Goal: Information Seeking & Learning: Find specific fact

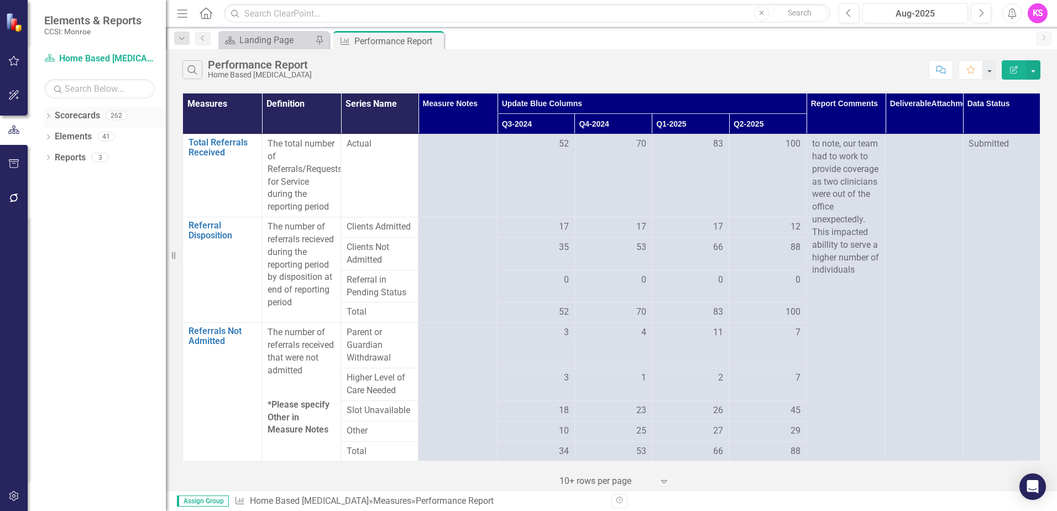
click at [50, 115] on icon "Dropdown" at bounding box center [48, 117] width 8 height 6
click at [54, 137] on icon "Dropdown" at bounding box center [54, 136] width 8 height 7
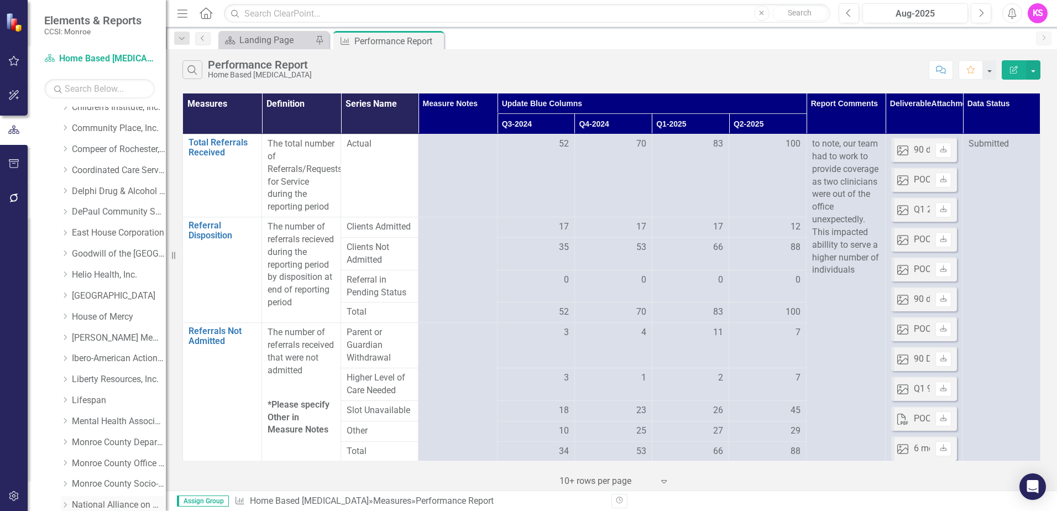
scroll to position [111, 0]
click at [67, 214] on icon "Dropdown" at bounding box center [65, 214] width 8 height 7
click at [115, 215] on link "DePaul Community Services, lnc." at bounding box center [119, 214] width 94 height 13
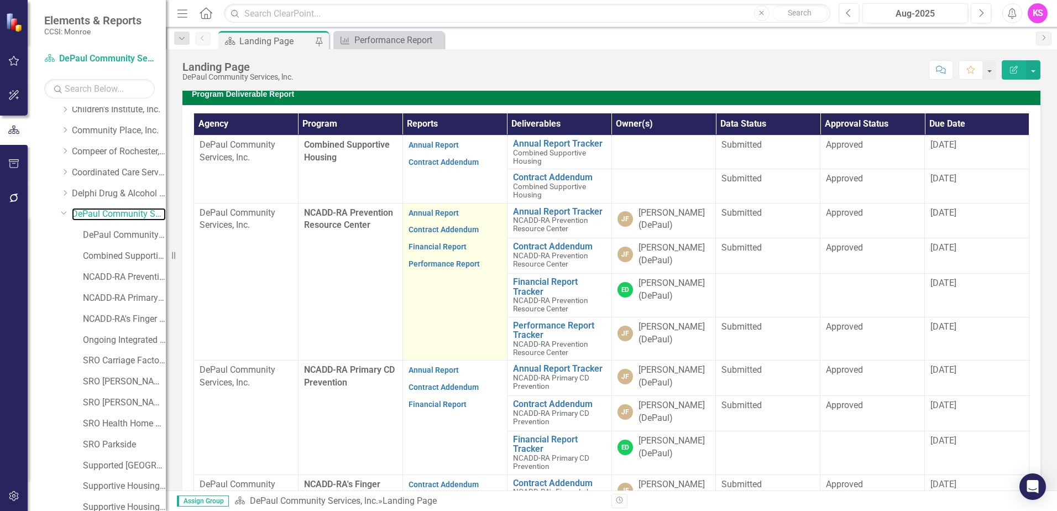
scroll to position [332, 0]
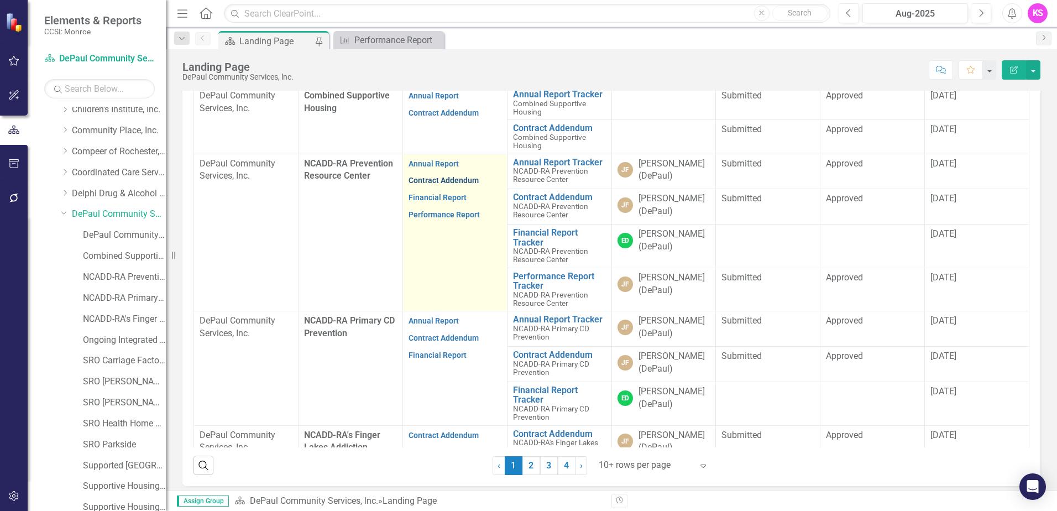
click at [449, 185] on link "Contract Addendum" at bounding box center [444, 180] width 70 height 9
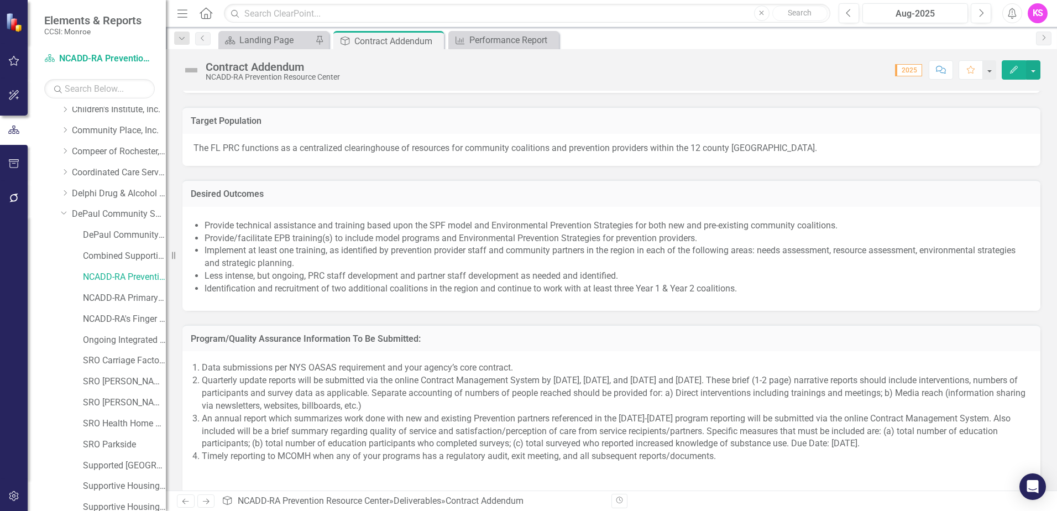
scroll to position [774, 0]
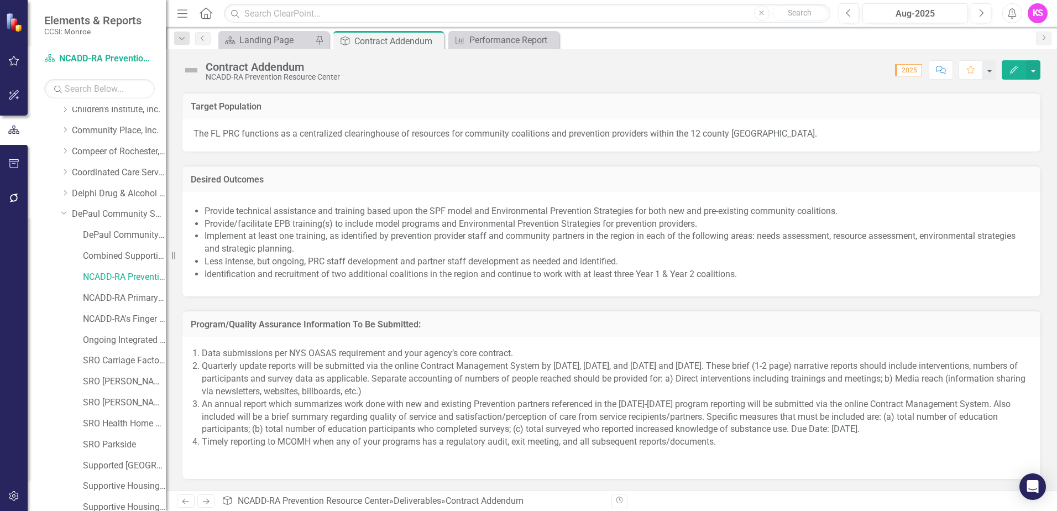
click at [234, 218] on li "Provide/facilitate EPB training(s) to include model programs and Environmental …" at bounding box center [617, 224] width 825 height 13
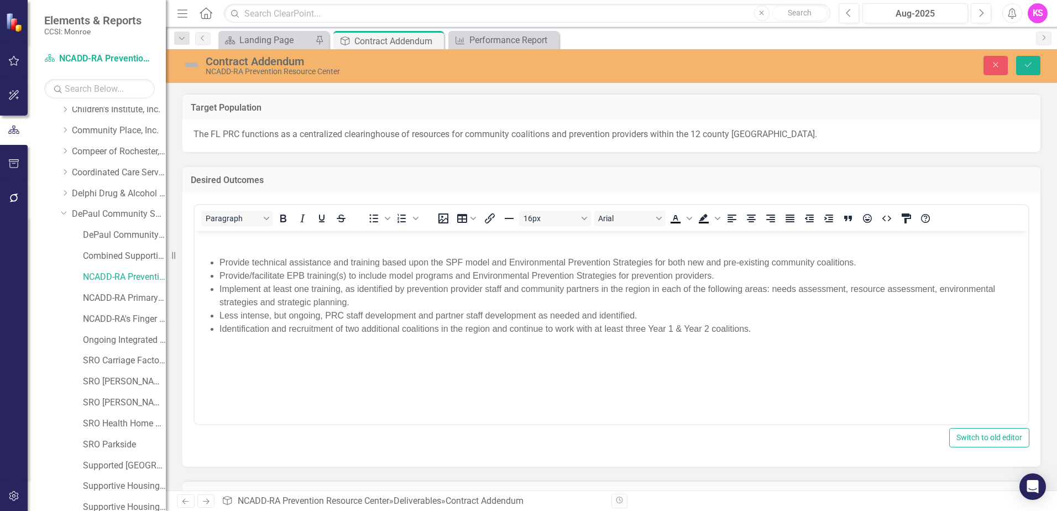
scroll to position [0, 0]
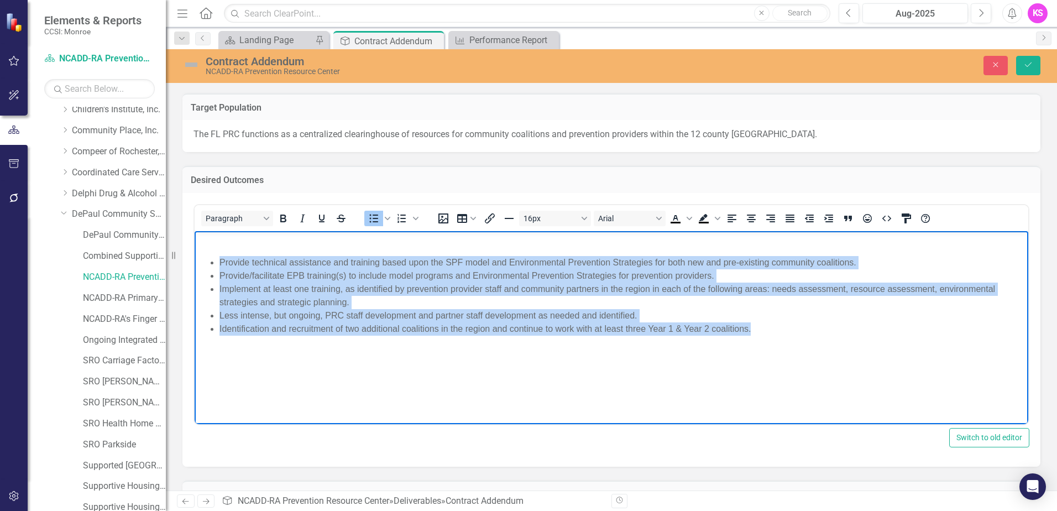
drag, startPoint x: 219, startPoint y: 262, endPoint x: 987, endPoint y: 330, distance: 771.2
click at [987, 330] on ul "Provide technical assistance and training based upon the SPF model and Environm…" at bounding box center [611, 296] width 828 height 80
copy ul "Provide technical assistance and training based upon the SPF model and Environm…"
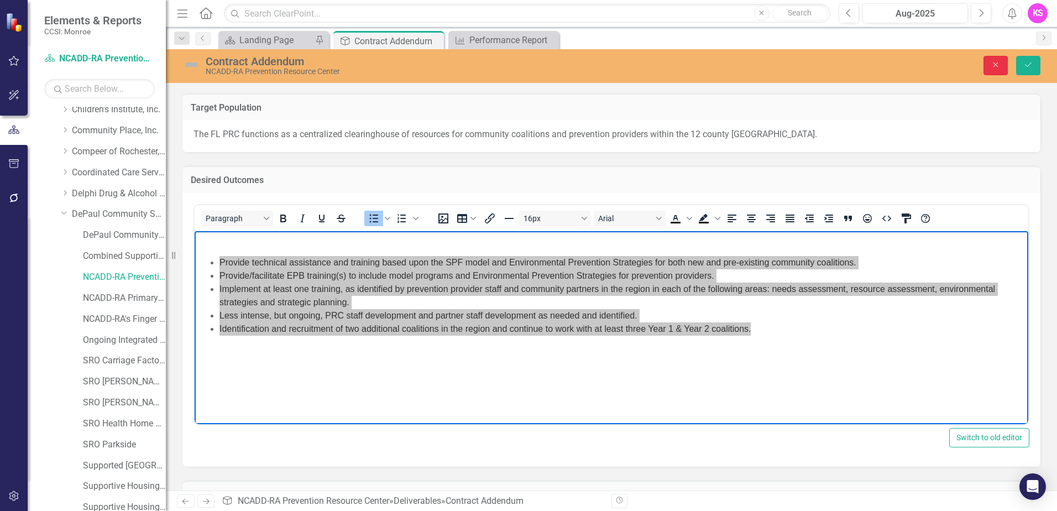
click at [1002, 67] on button "Close" at bounding box center [996, 65] width 24 height 19
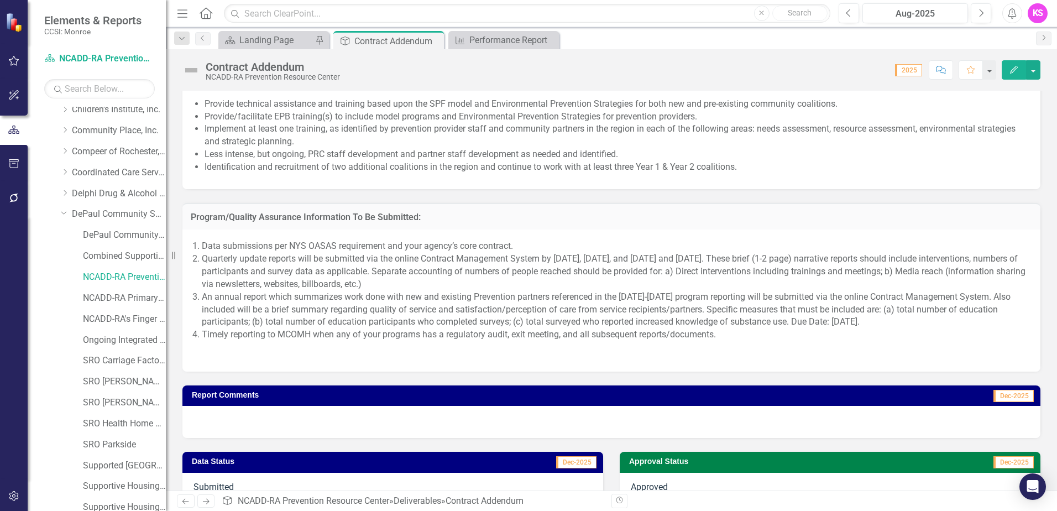
scroll to position [894, 0]
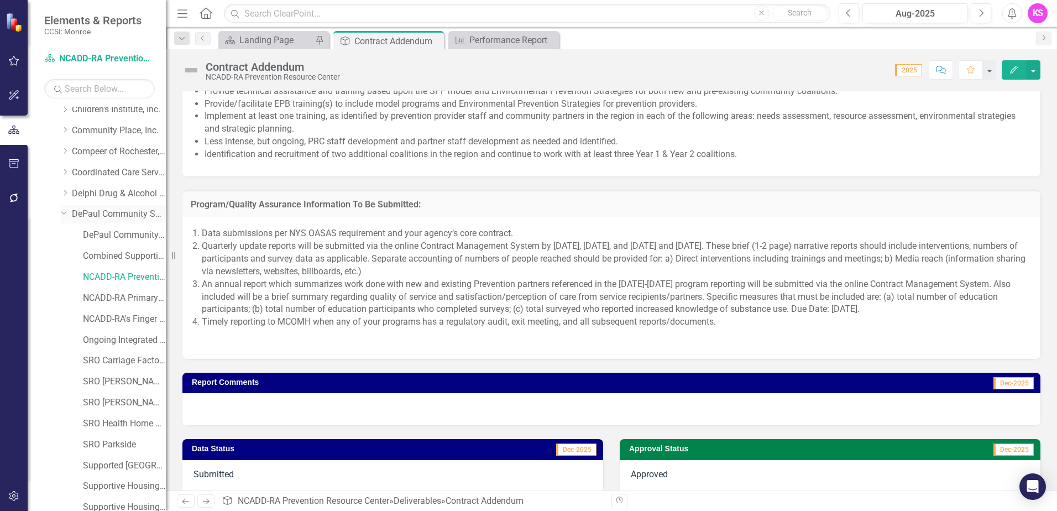
click at [100, 215] on link "DePaul Community Services, lnc." at bounding box center [119, 214] width 94 height 13
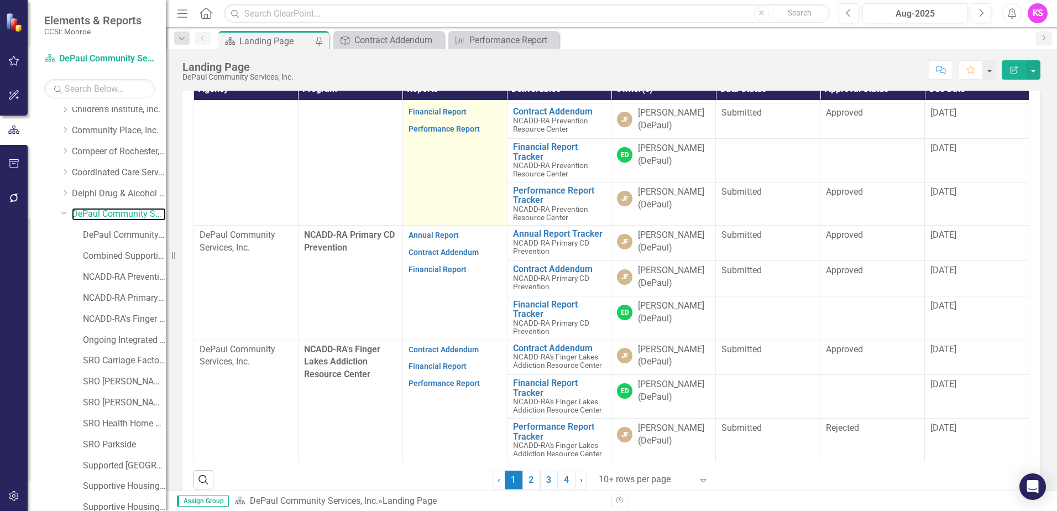
scroll to position [332, 0]
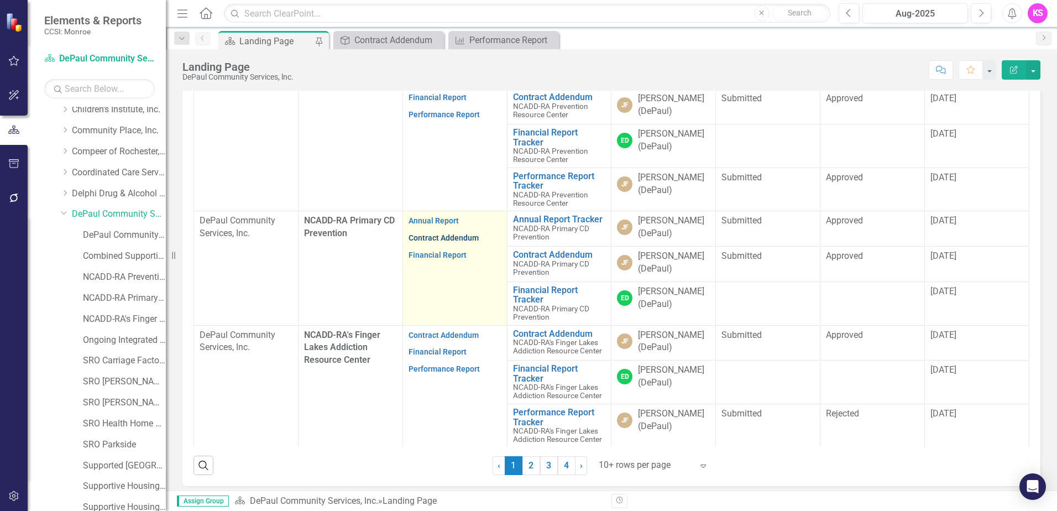
click at [446, 242] on link "Contract Addendum" at bounding box center [444, 237] width 70 height 9
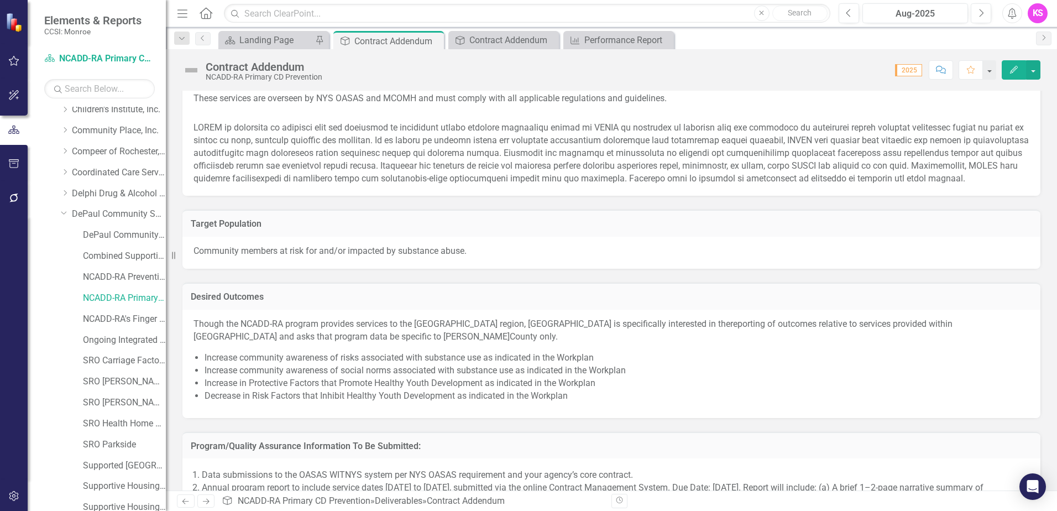
scroll to position [774, 0]
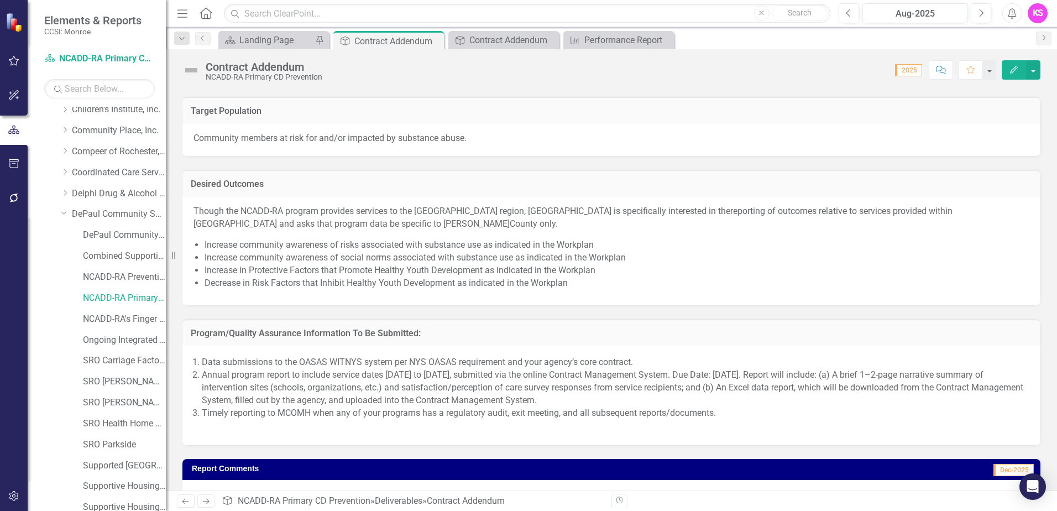
click at [240, 199] on div "Though the NCADD-RA program provides services to the [GEOGRAPHIC_DATA] region, …" at bounding box center [612, 251] width 858 height 108
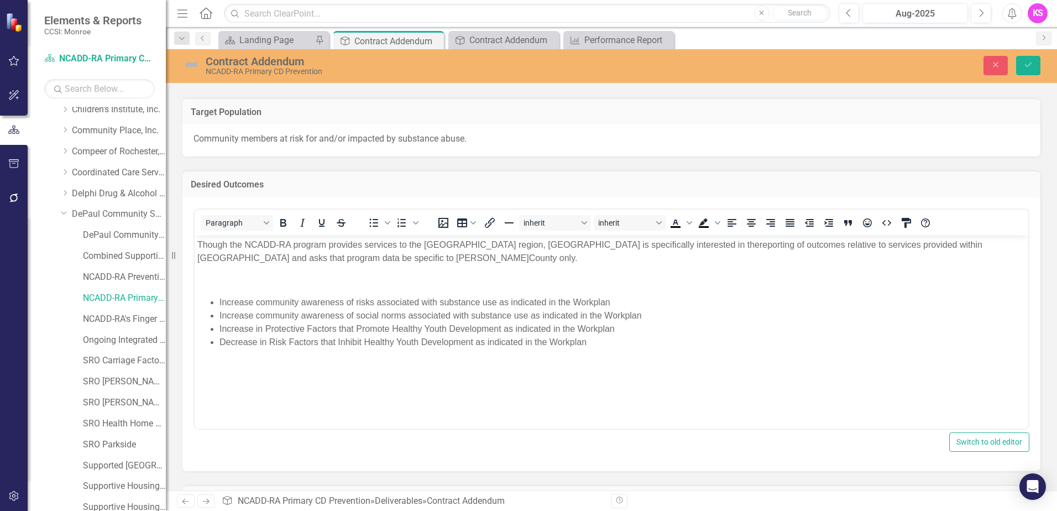
scroll to position [0, 0]
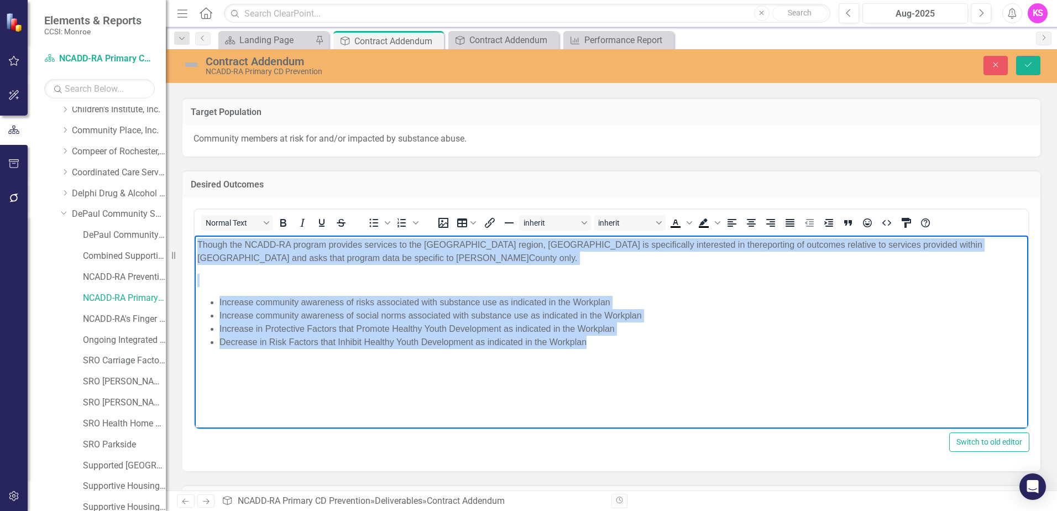
drag, startPoint x: 197, startPoint y: 243, endPoint x: 670, endPoint y: 346, distance: 483.4
click at [670, 346] on body "Though the NCADD-RA program provides services to the [GEOGRAPHIC_DATA] region, …" at bounding box center [612, 319] width 834 height 166
copy body "Though the NCADD-RA program provides services to the [GEOGRAPHIC_DATA] region, …"
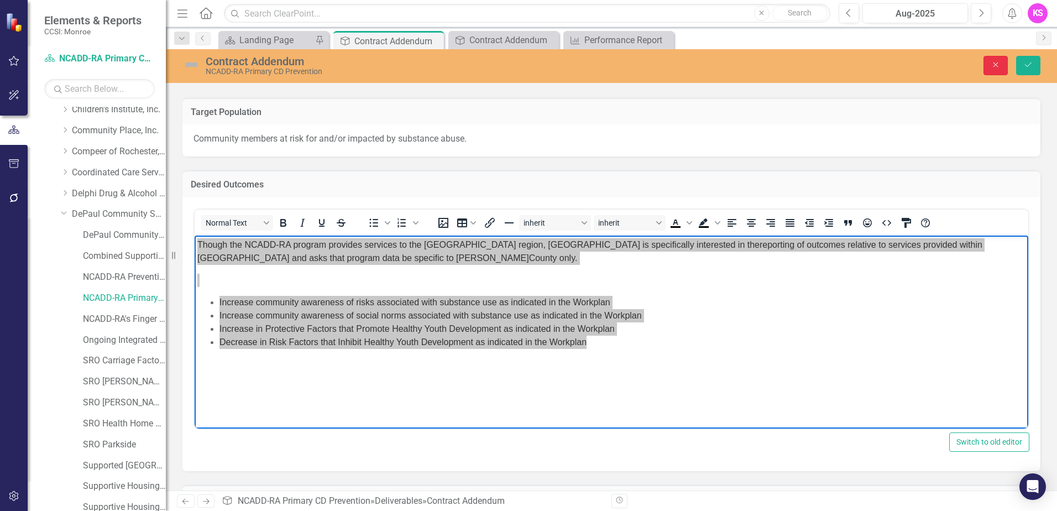
click at [999, 64] on icon "Close" at bounding box center [996, 65] width 10 height 8
